Goal: Information Seeking & Learning: Learn about a topic

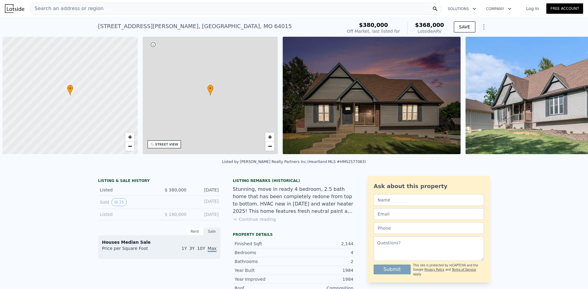
scroll to position [0, 2]
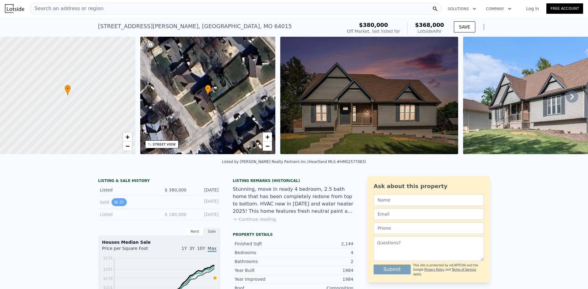
click at [114, 204] on icon "View historical data" at bounding box center [116, 203] width 4 height 4
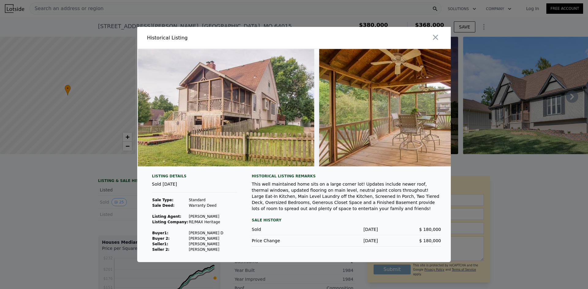
scroll to position [0, 4228]
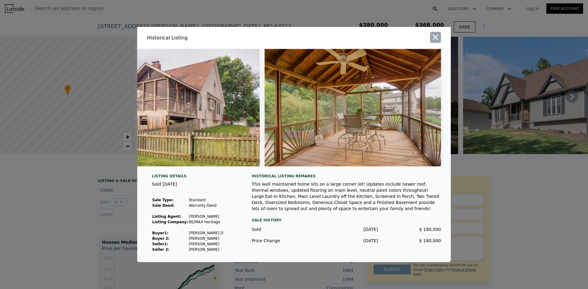
click at [437, 39] on icon "button" at bounding box center [435, 37] width 9 height 9
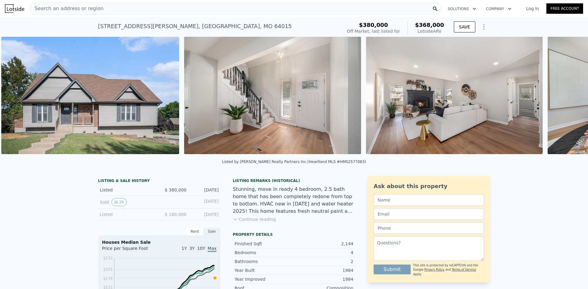
scroll to position [0, 645]
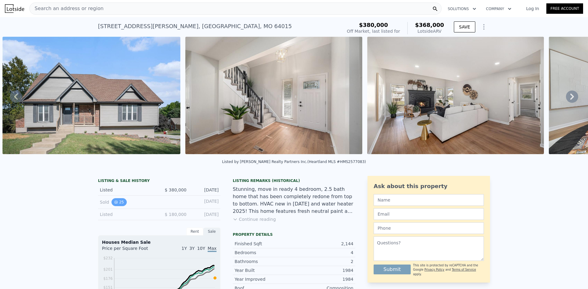
click at [115, 204] on icon "View historical data" at bounding box center [116, 203] width 4 height 4
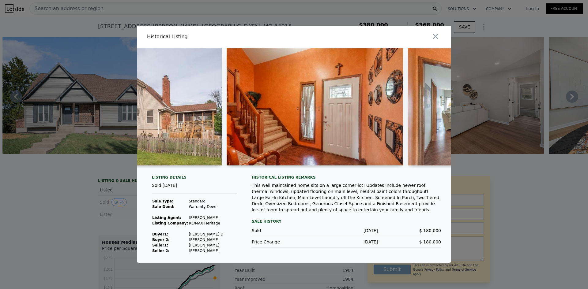
scroll to position [0, 278]
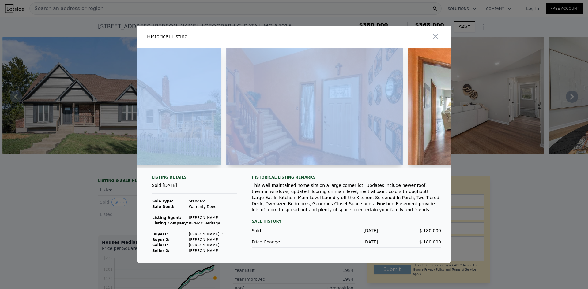
drag, startPoint x: 360, startPoint y: 27, endPoint x: 402, endPoint y: 57, distance: 51.5
click at [402, 57] on div "Historical Listing Listing Details Sold [DATE] Sale Type: Standard Sale Deed: W…" at bounding box center [294, 145] width 314 height 238
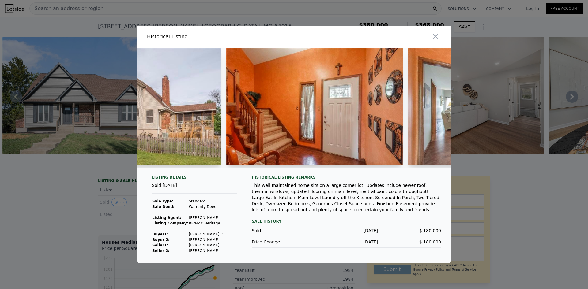
click at [386, 32] on div at bounding box center [373, 37] width 154 height 22
click at [436, 35] on icon "button" at bounding box center [435, 36] width 5 height 5
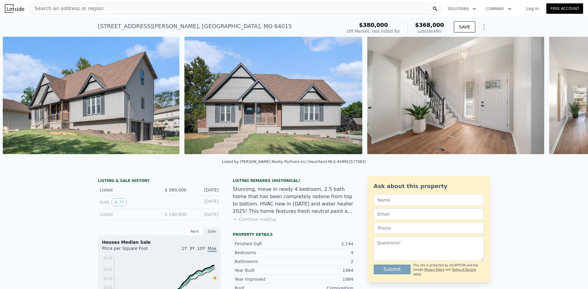
scroll to position [0, 463]
click at [116, 206] on button "25" at bounding box center [118, 202] width 15 height 8
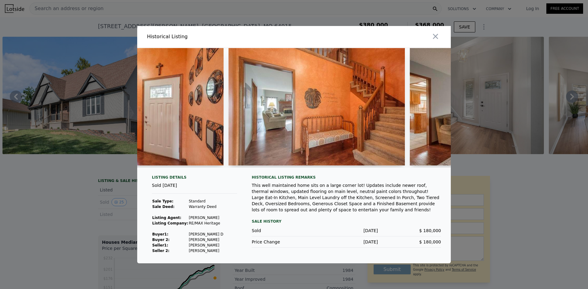
scroll to position [0, 458]
click at [438, 36] on icon "button" at bounding box center [435, 36] width 5 height 5
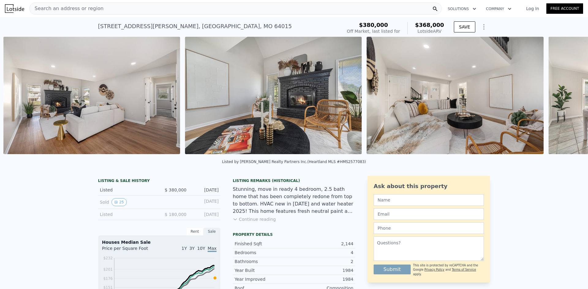
scroll to position [0, 1009]
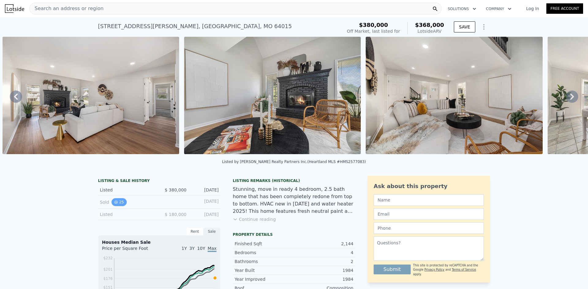
click at [118, 205] on button "25" at bounding box center [118, 202] width 15 height 8
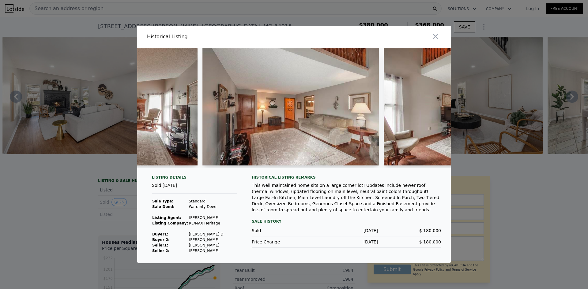
scroll to position [0, 846]
click at [436, 34] on icon "button" at bounding box center [435, 36] width 5 height 5
